Goal: Find specific page/section: Find specific page/section

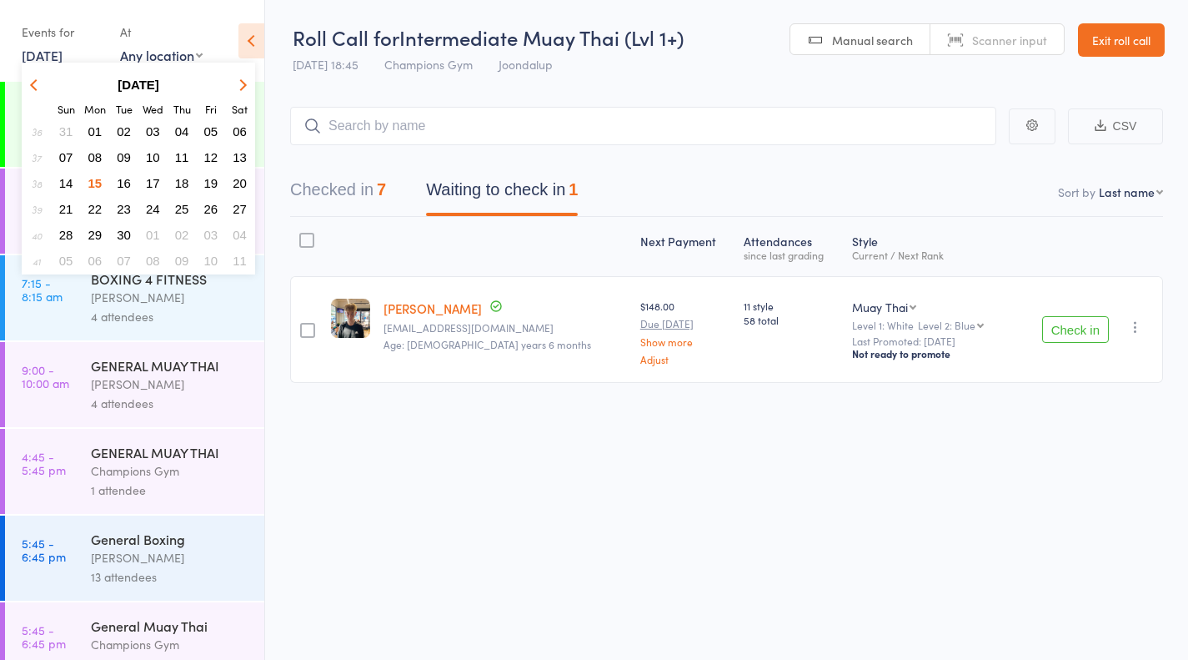
click at [128, 184] on span "16" at bounding box center [124, 183] width 14 height 14
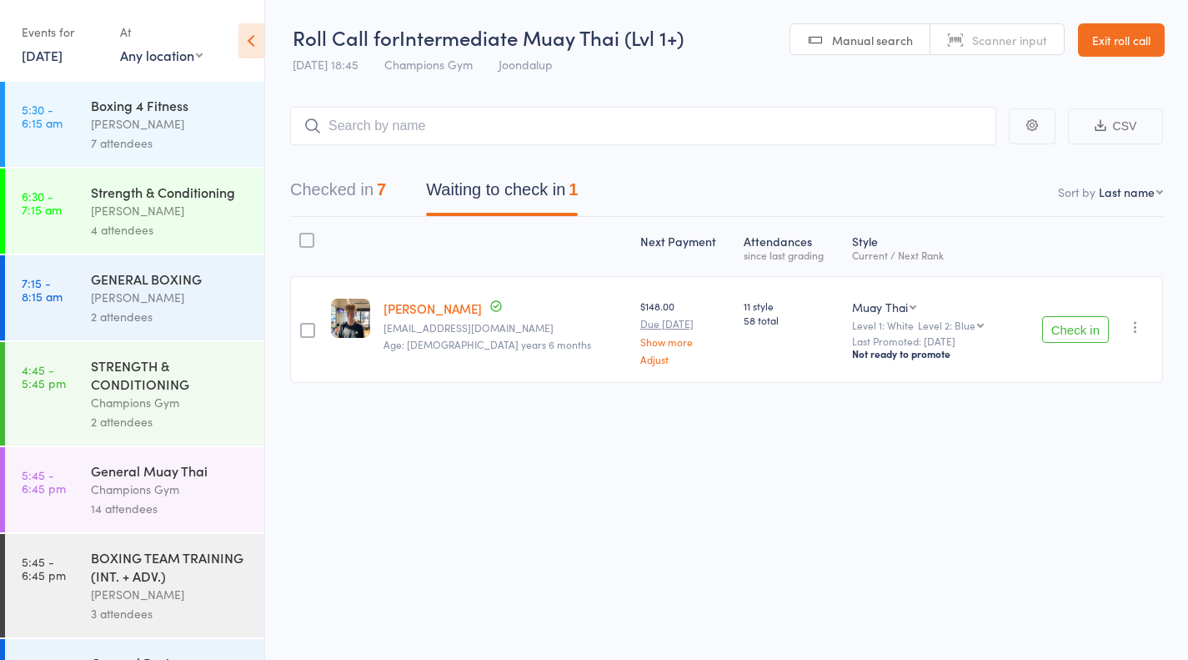
click at [123, 104] on div "Boxing 4 Fitness" at bounding box center [170, 105] width 159 height 18
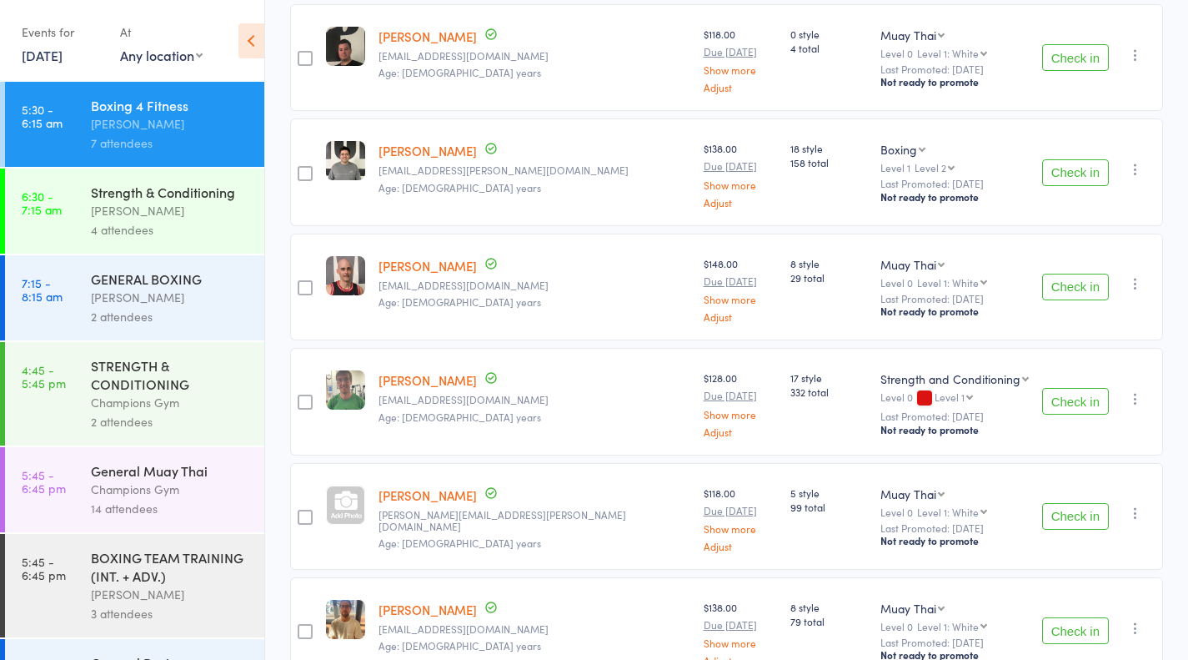
scroll to position [482, 0]
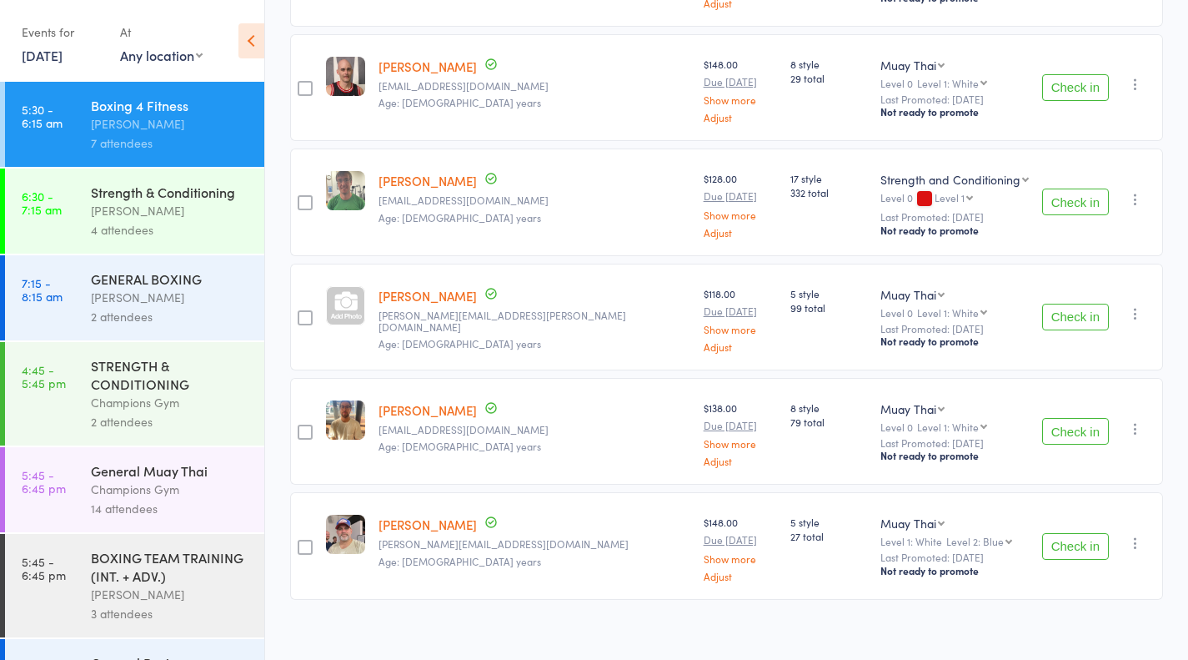
click at [93, 183] on div "Strength & Conditioning" at bounding box center [170, 192] width 159 height 18
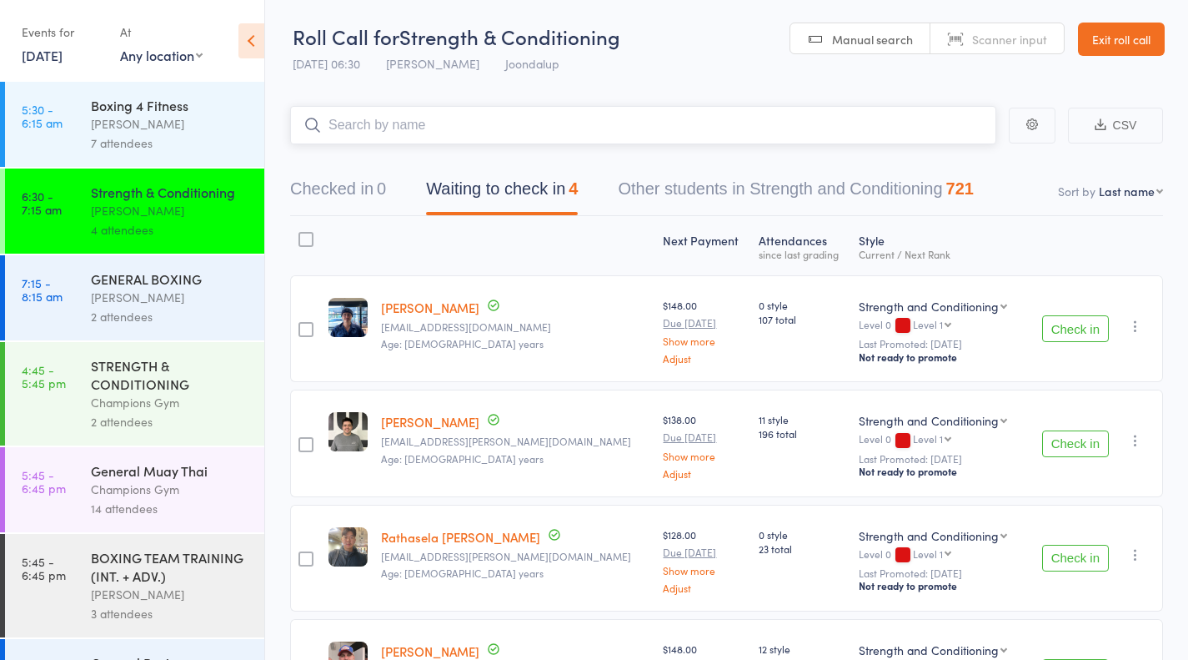
scroll to position [139, 0]
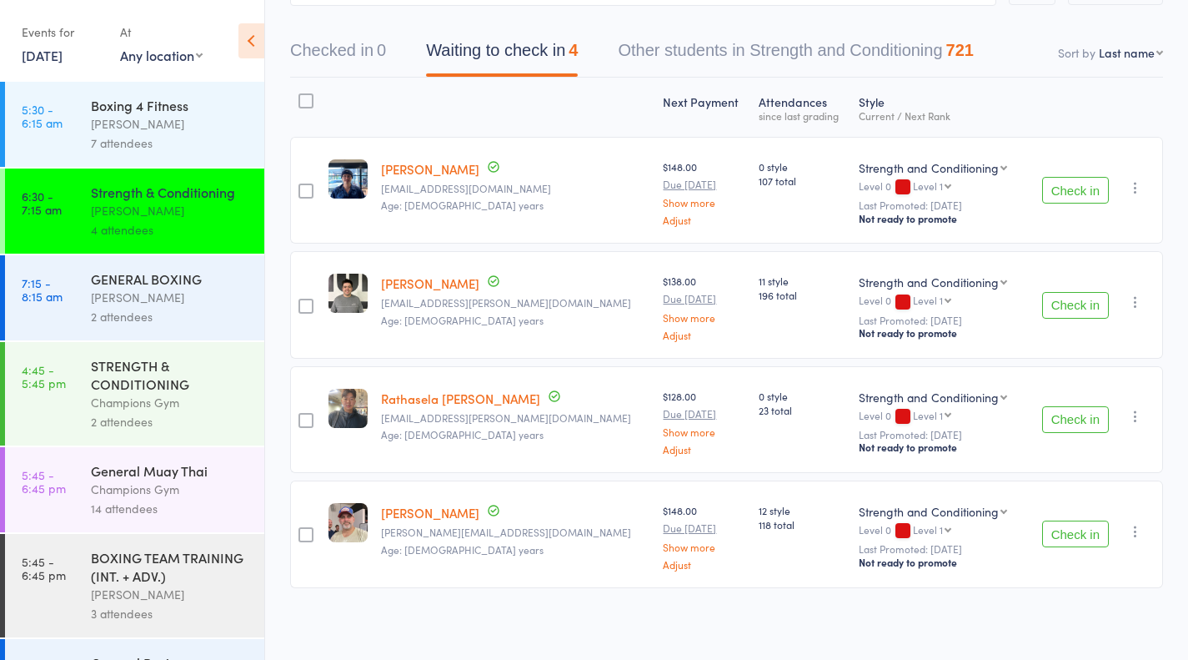
click at [144, 298] on div "Thomas Mitchell" at bounding box center [170, 297] width 159 height 19
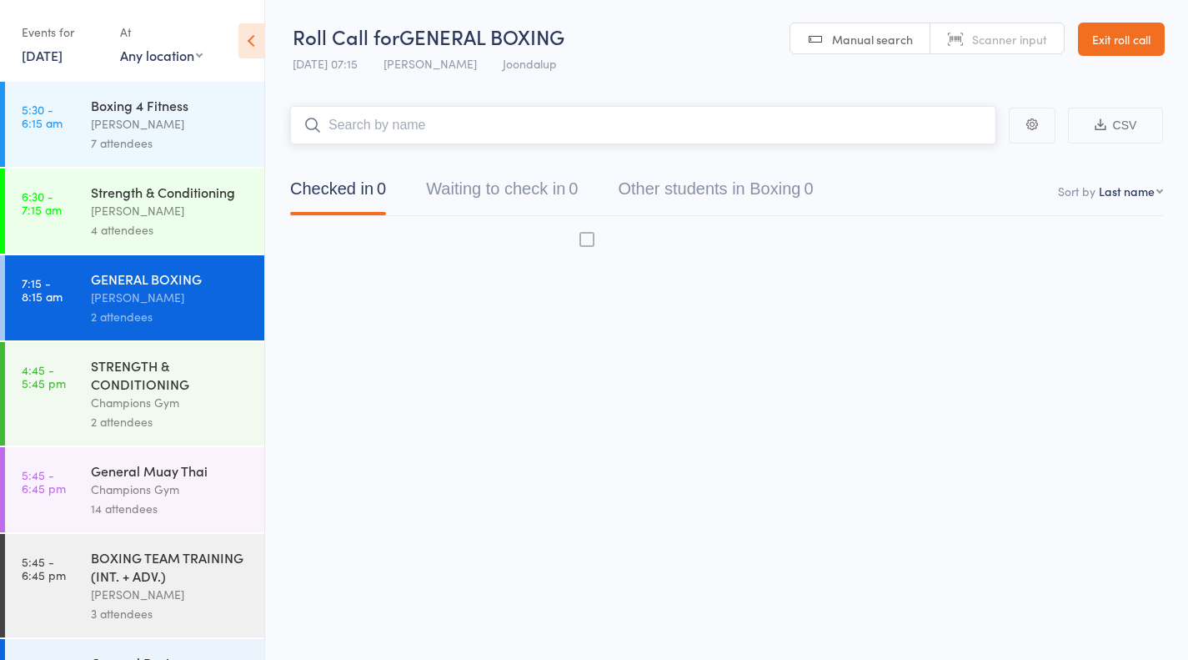
scroll to position [1, 0]
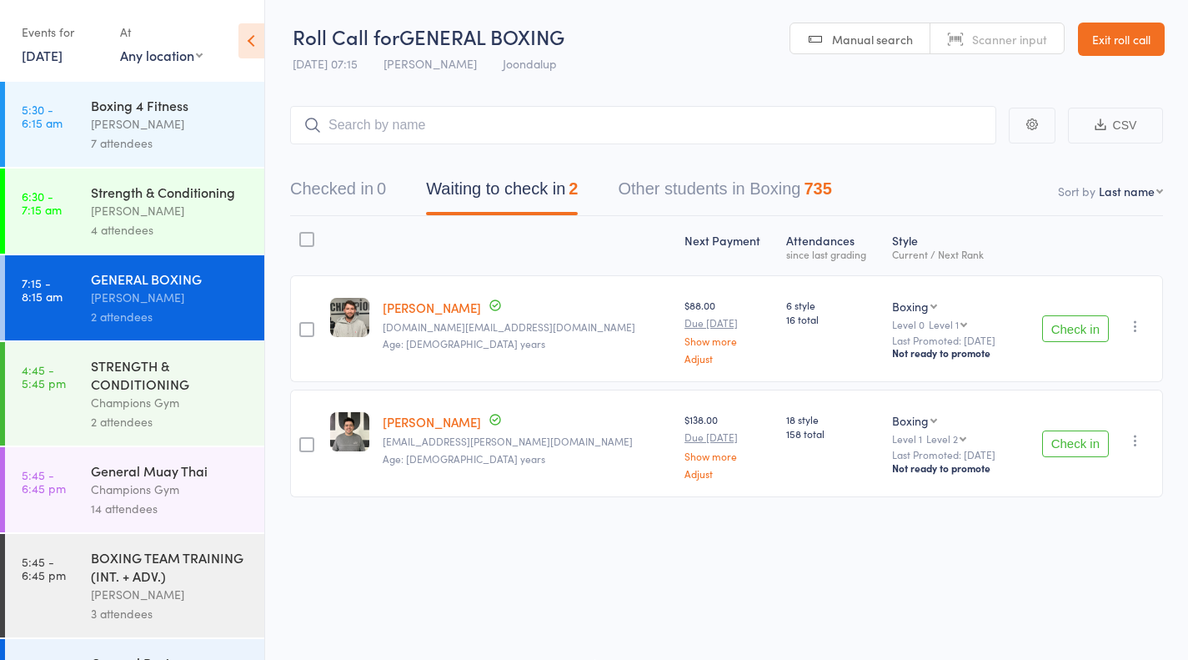
click at [146, 352] on div "STRENGTH & CONDITIONING Champions Gym 2 attendees" at bounding box center [177, 393] width 173 height 103
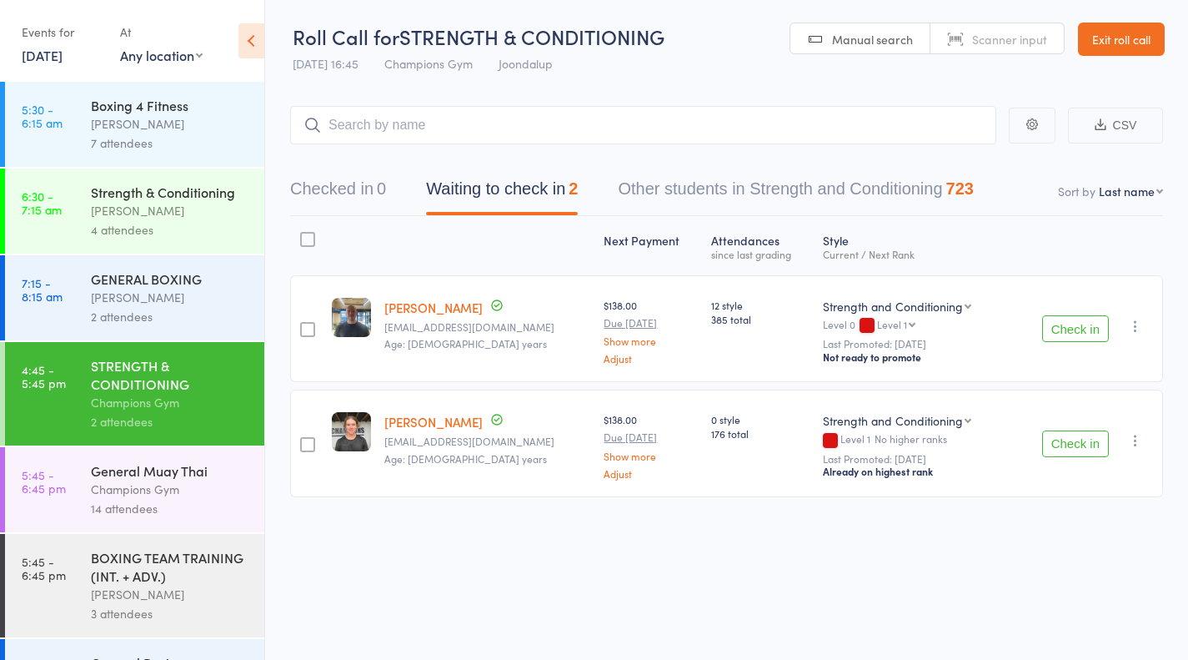
click at [148, 501] on div "14 attendees" at bounding box center [170, 508] width 159 height 19
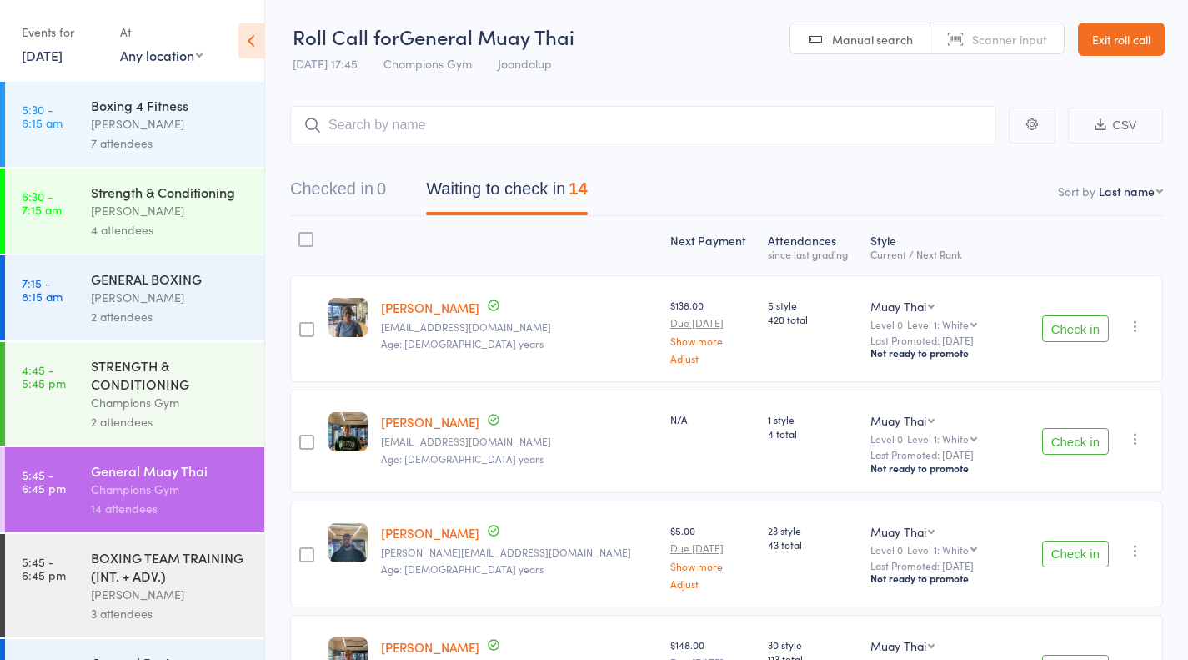
click at [1119, 26] on link "Exit roll call" at bounding box center [1121, 39] width 87 height 33
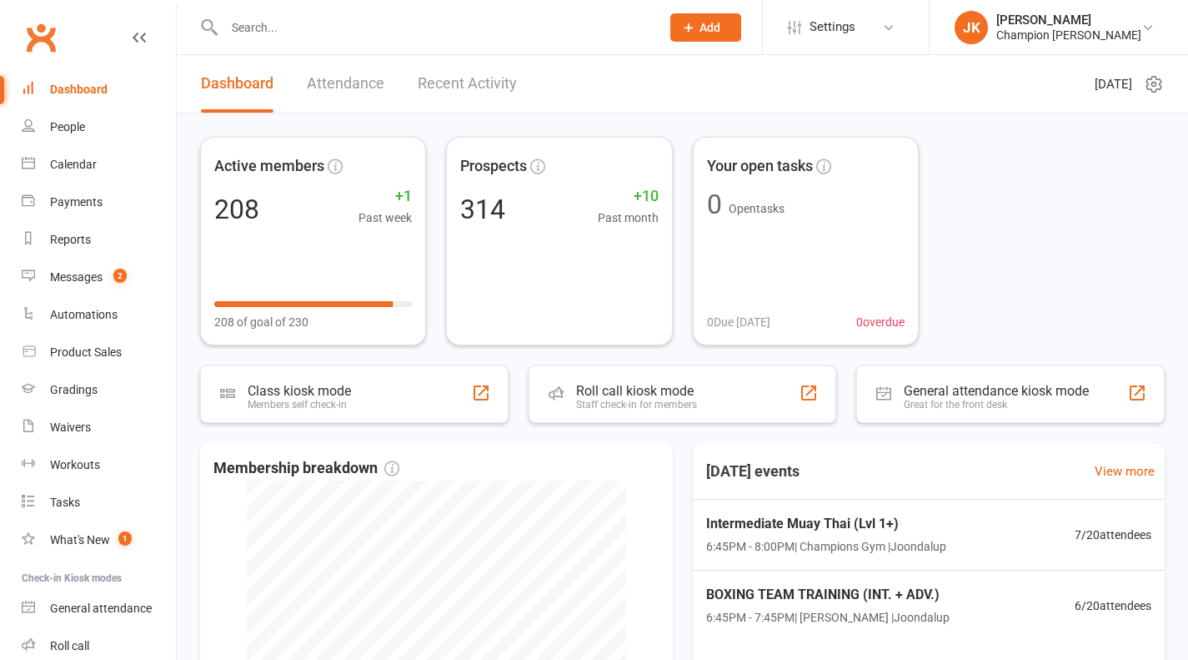
click at [543, 5] on div at bounding box center [424, 27] width 449 height 54
click at [334, 28] on input "text" at bounding box center [433, 27] width 429 height 23
type input "c"
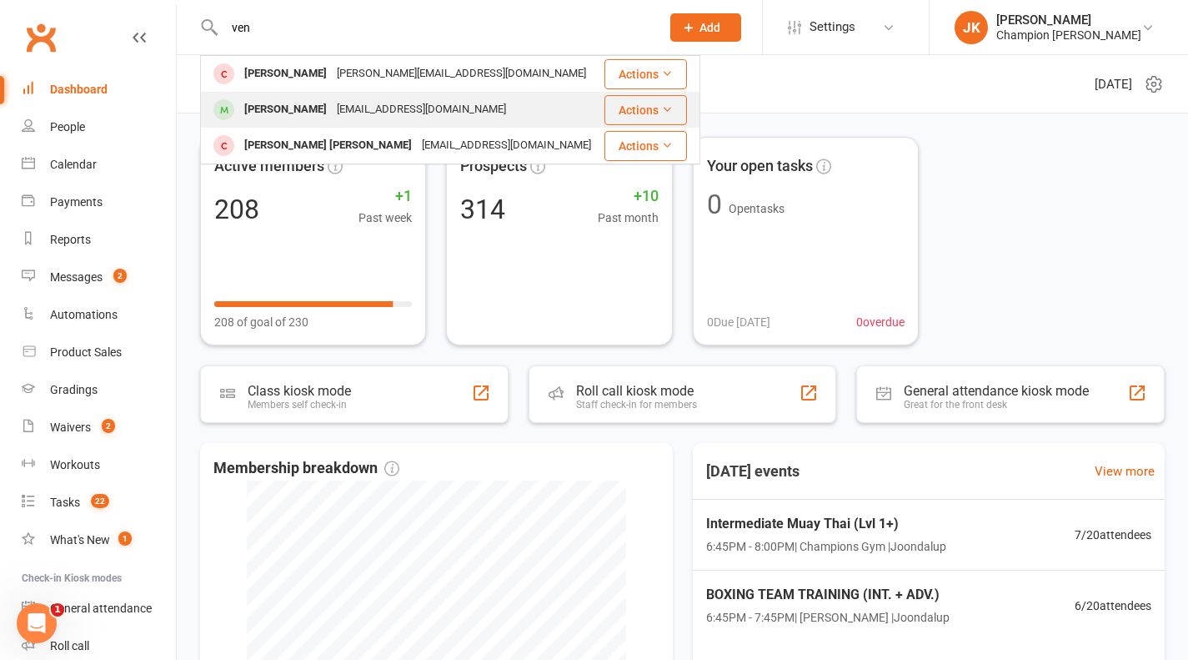
type input "ven"
click at [299, 118] on div "[PERSON_NAME]" at bounding box center [285, 110] width 93 height 24
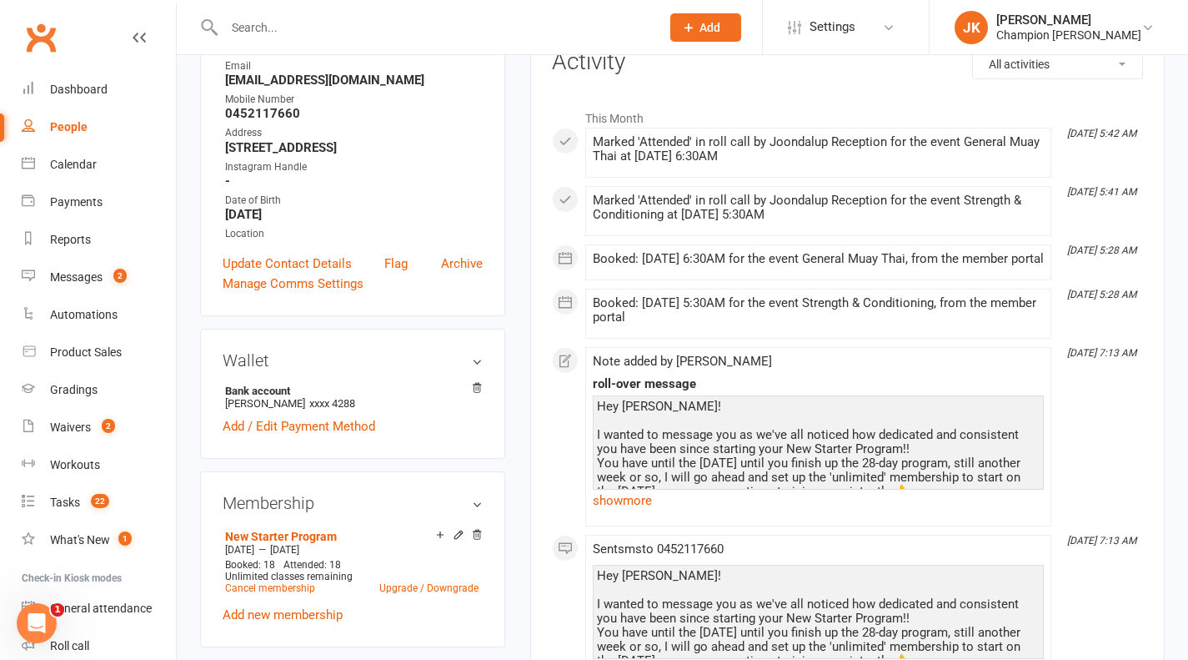
scroll to position [234, 0]
click at [644, 511] on link "show more" at bounding box center [818, 499] width 451 height 23
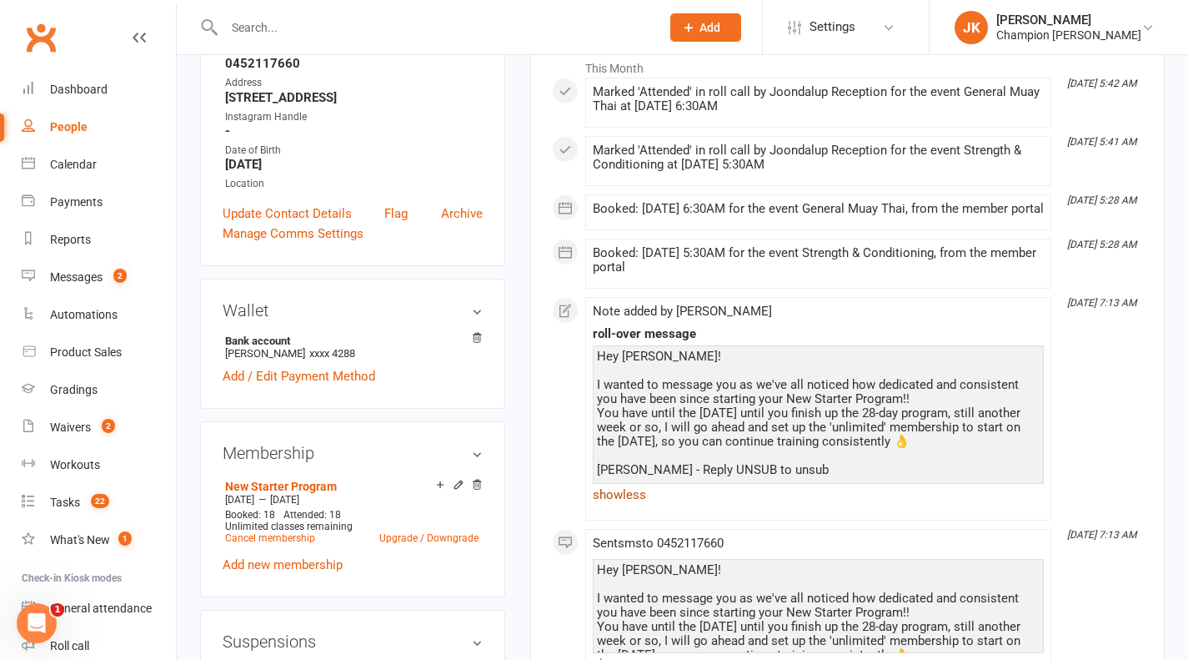
scroll to position [266, 0]
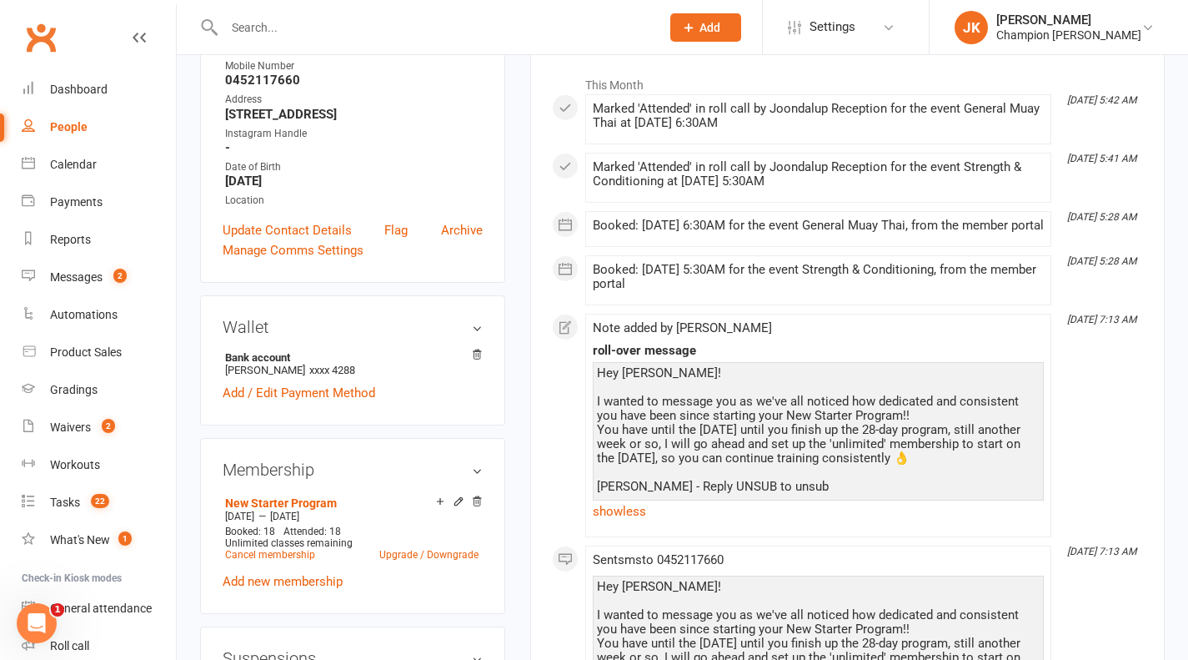
drag, startPoint x: 762, startPoint y: 505, endPoint x: 674, endPoint y: 445, distance: 106.9
click at [701, 466] on div "Hey [PERSON_NAME]! I wanted to message you as we've all noticed how dedicated a…" at bounding box center [818, 430] width 443 height 128
click at [642, 415] on div "Hey [PERSON_NAME]! I wanted to message you as we've all noticed how dedicated a…" at bounding box center [818, 430] width 443 height 128
